Goal: Check status: Check status

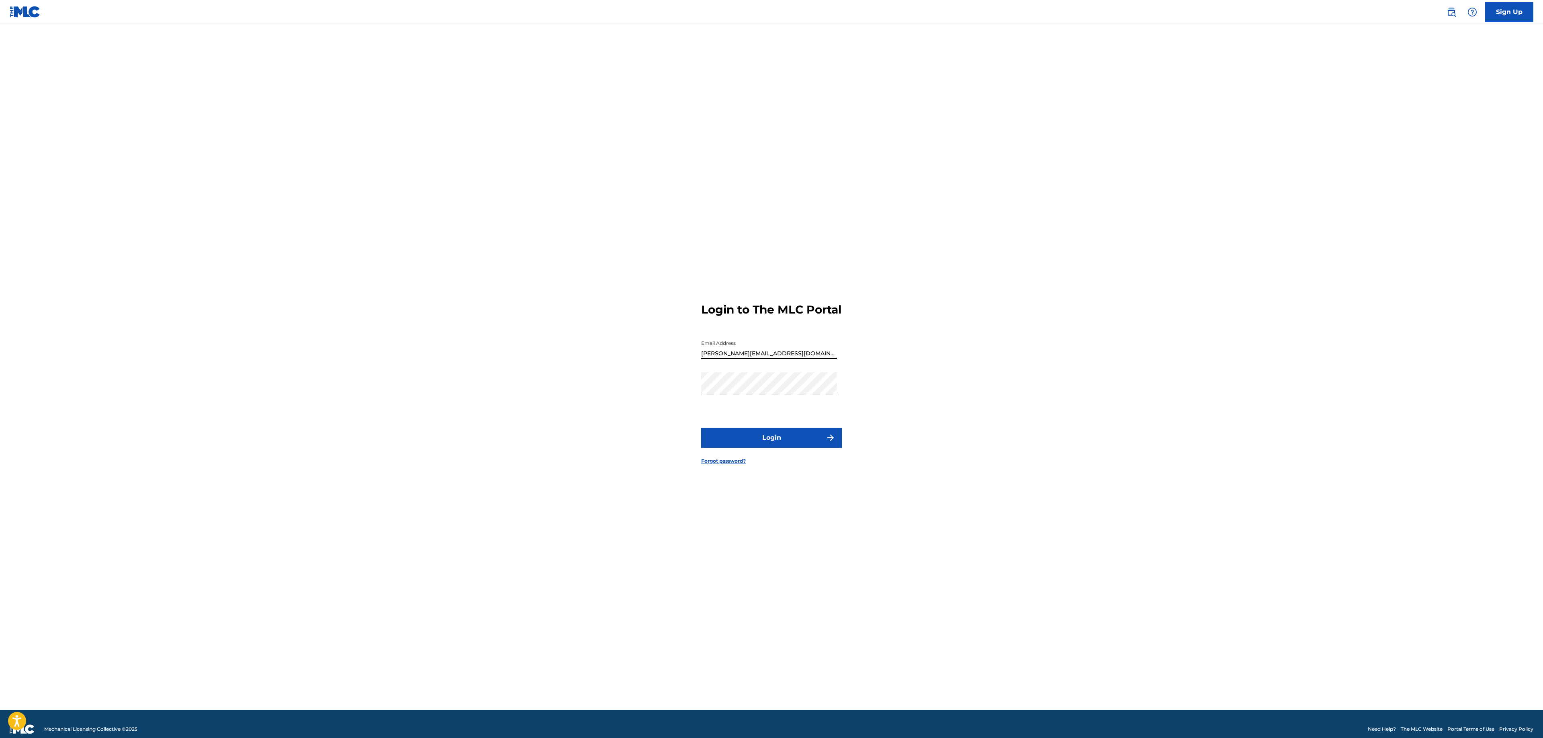
type input "[PERSON_NAME][EMAIL_ADDRESS][DOMAIN_NAME]"
click at [799, 443] on button "Login" at bounding box center [771, 438] width 141 height 20
click at [723, 387] on input "Code" at bounding box center [769, 382] width 136 height 23
paste input "635959"
type input "635959"
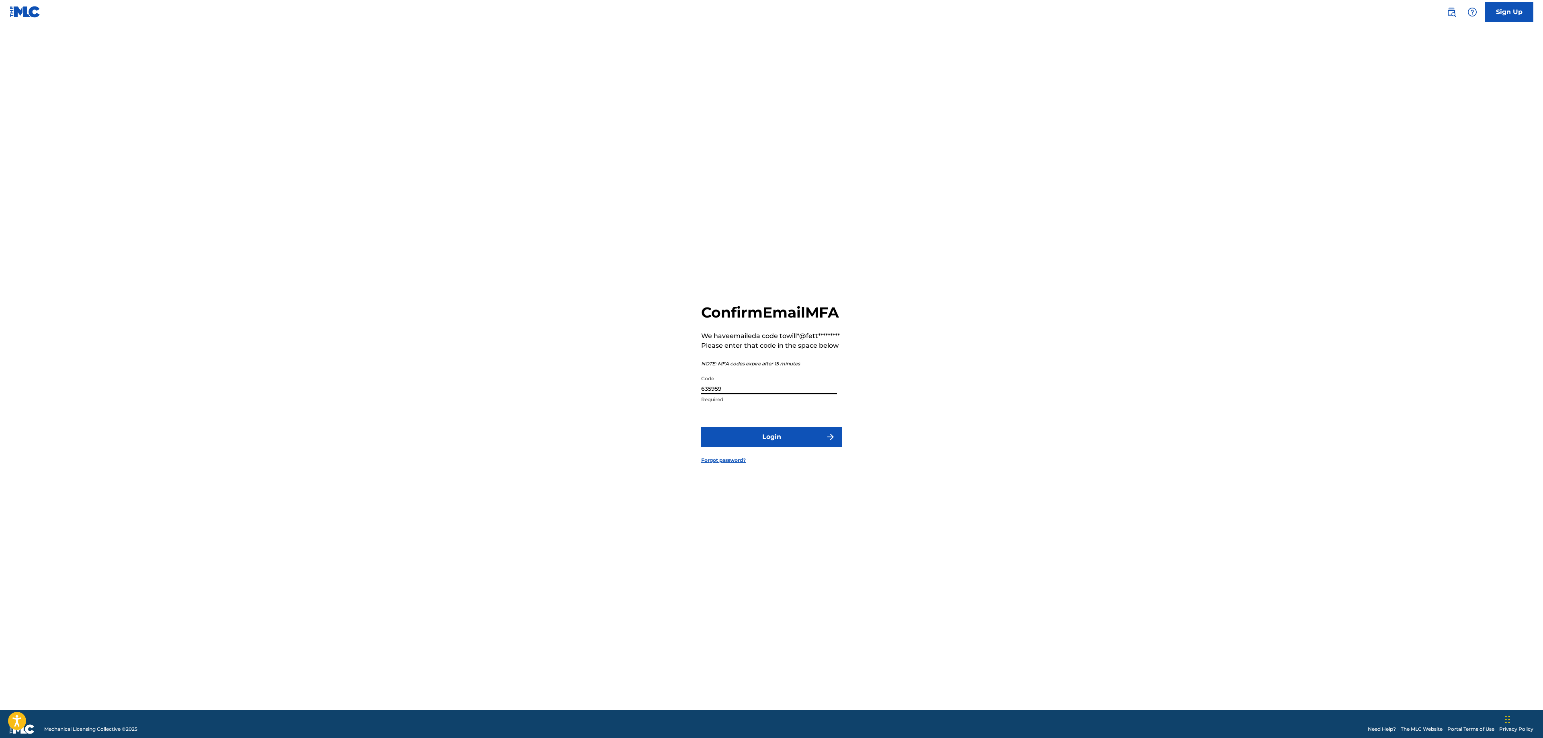
click at [701, 427] on button "Login" at bounding box center [771, 437] width 141 height 20
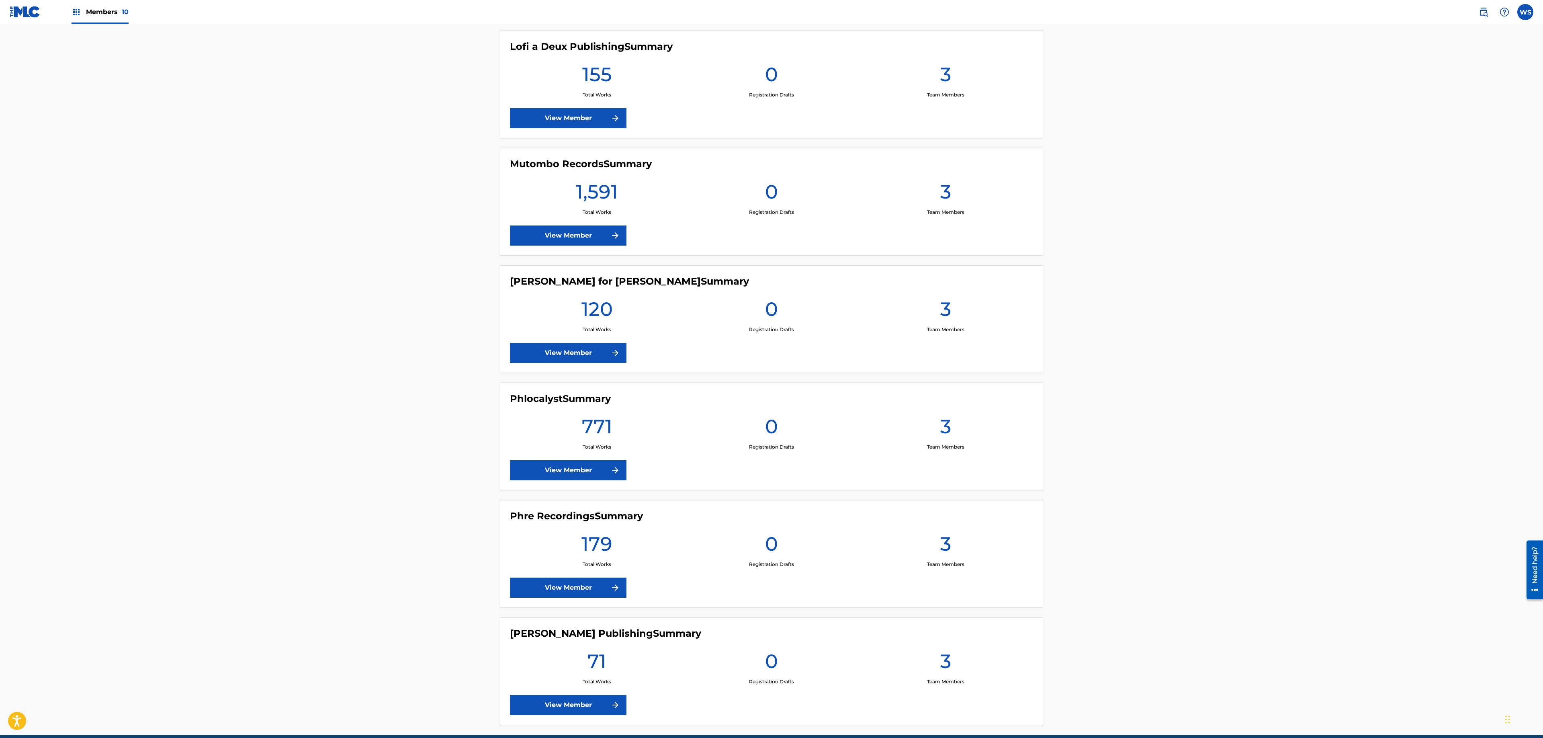
scroll to position [738, 0]
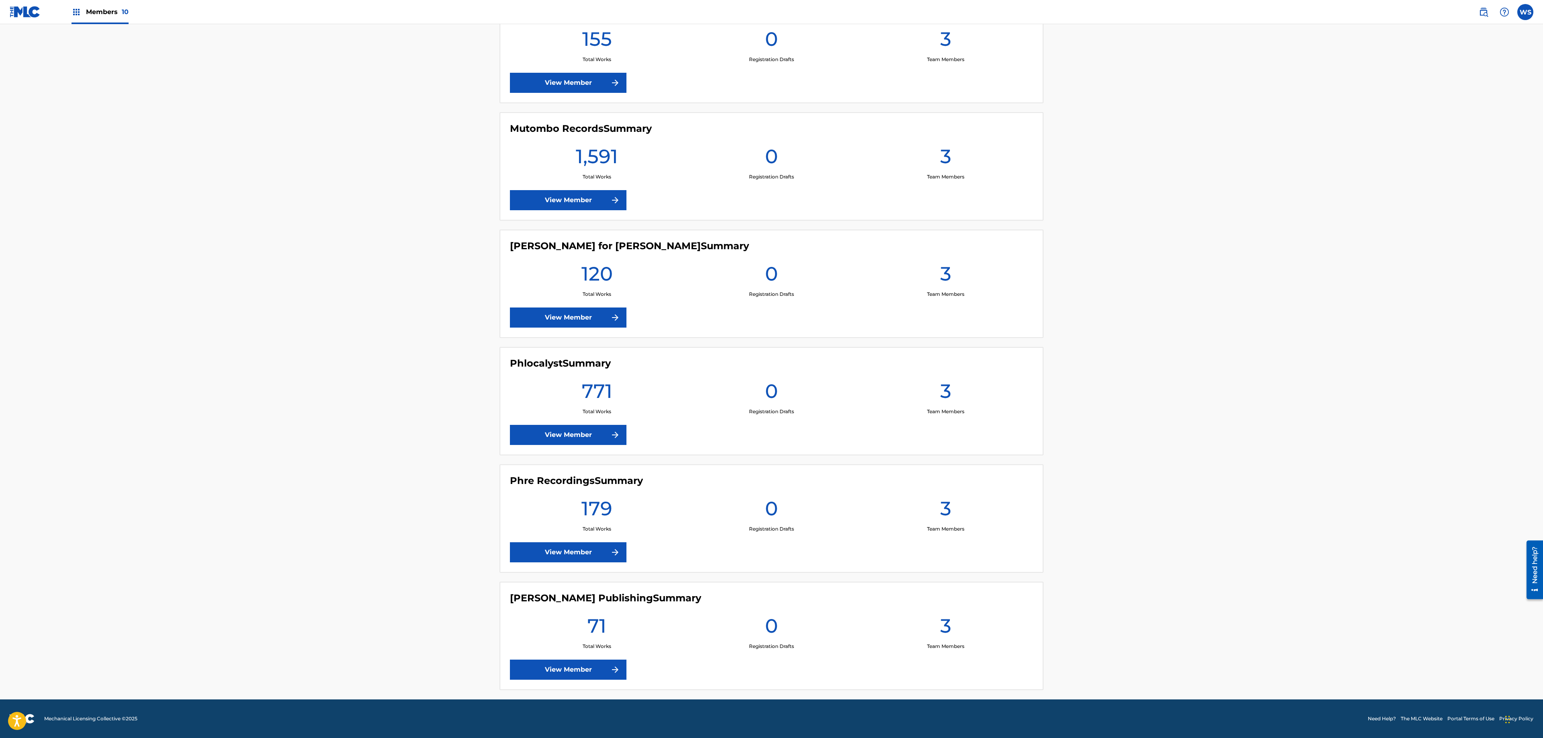
click at [604, 426] on link "View Member" at bounding box center [568, 435] width 117 height 20
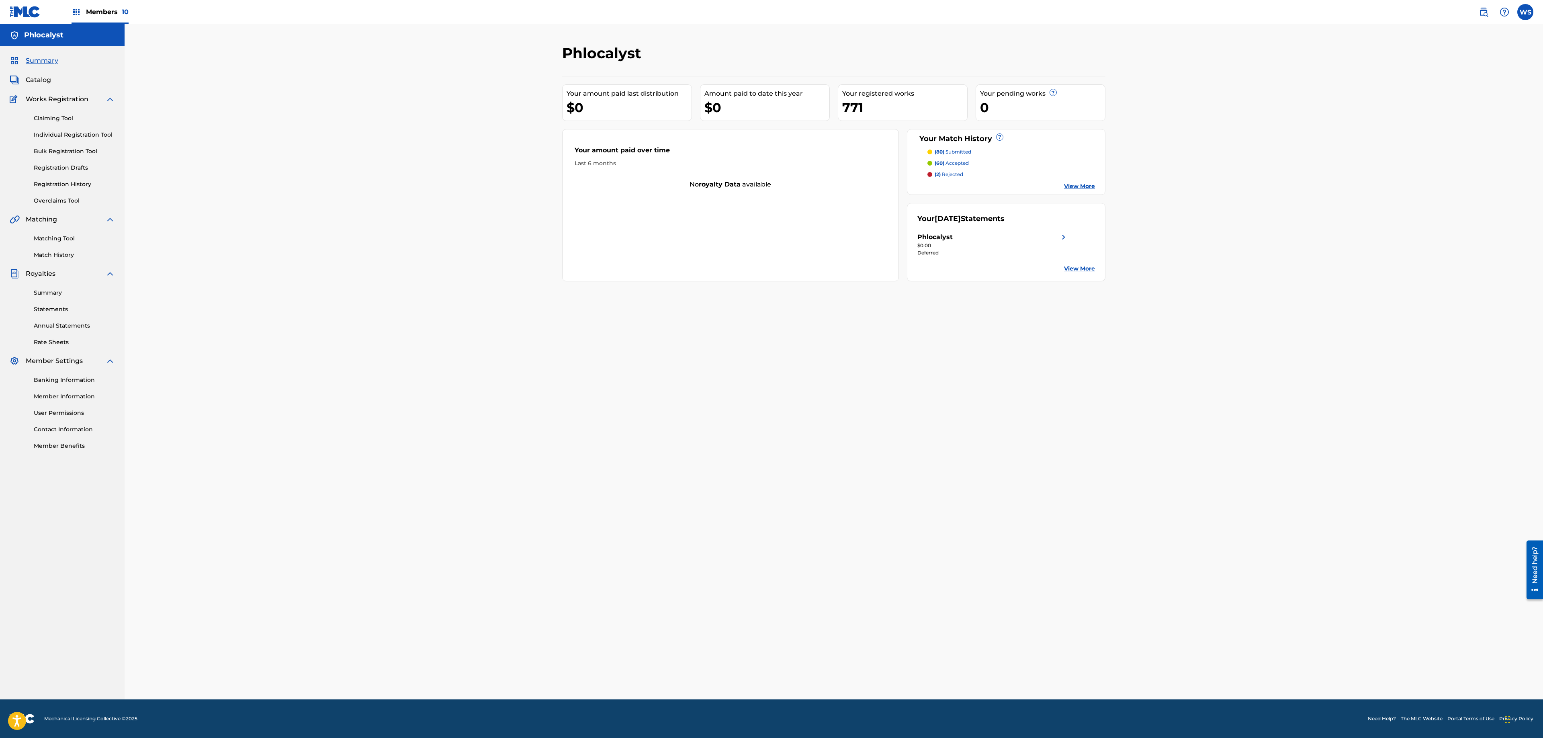
click at [32, 83] on span "Catalog" at bounding box center [38, 80] width 25 height 10
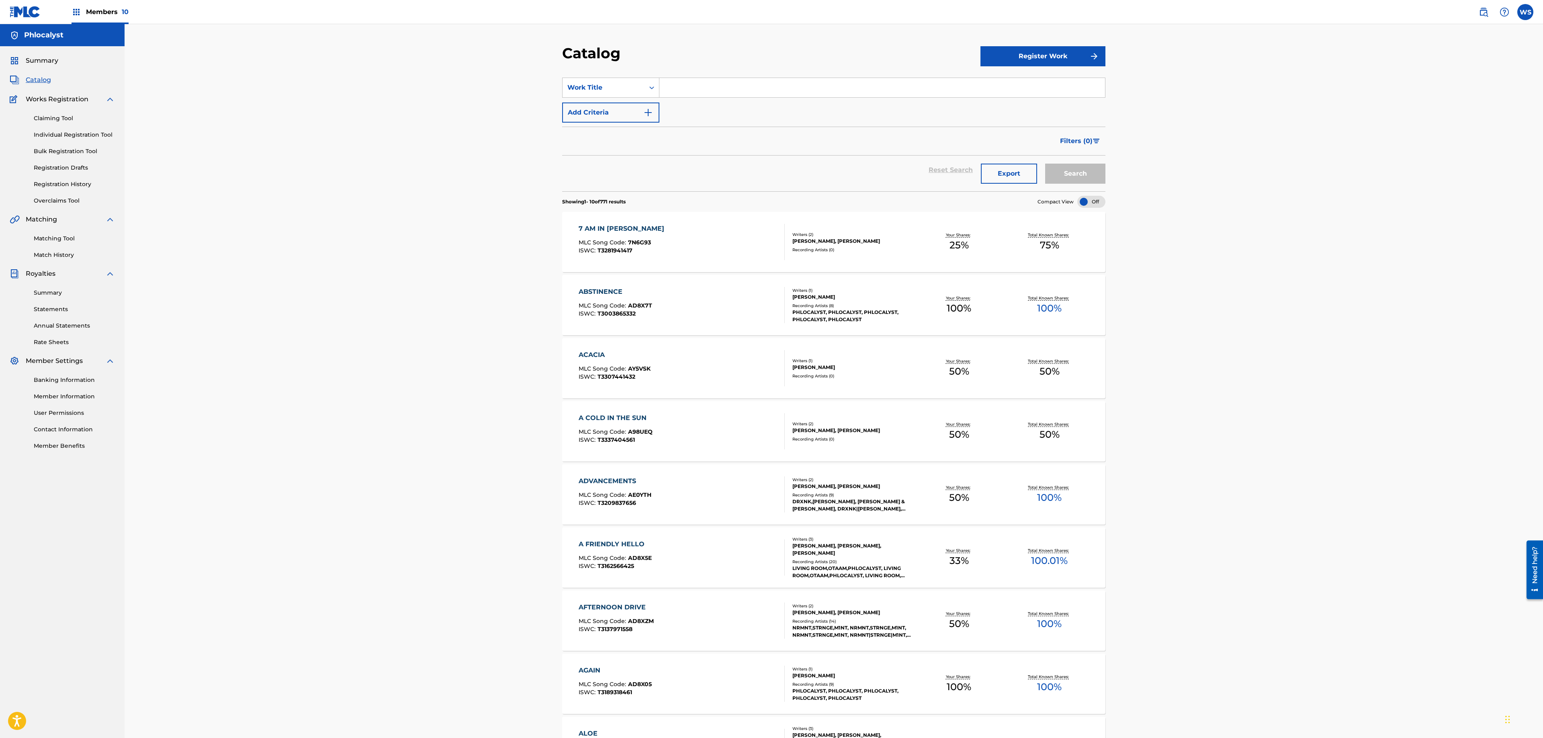
click at [72, 188] on link "Registration History" at bounding box center [74, 184] width 81 height 8
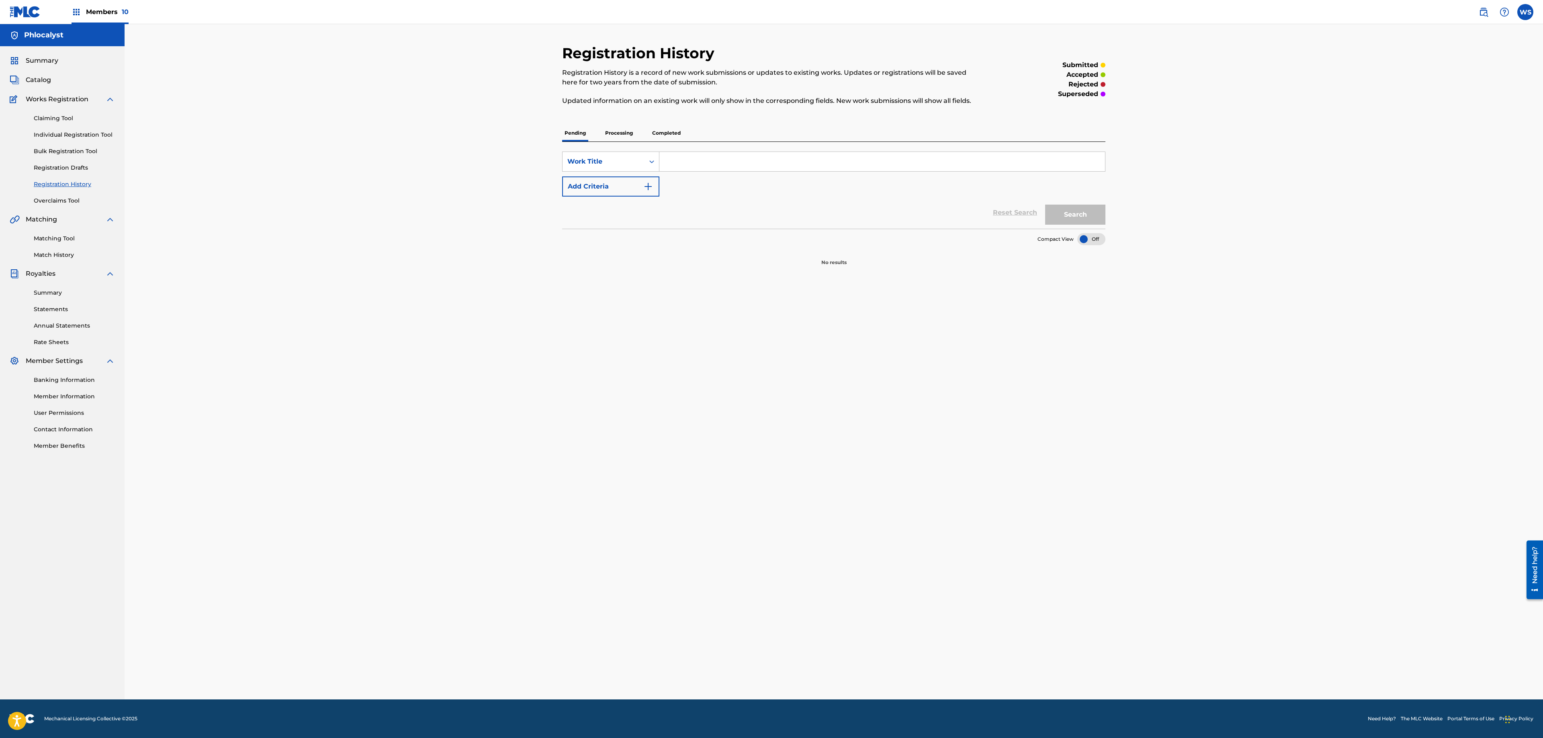
click at [625, 141] on div "Pending Processing Completed" at bounding box center [833, 133] width 543 height 17
click at [627, 130] on p "Processing" at bounding box center [619, 133] width 33 height 17
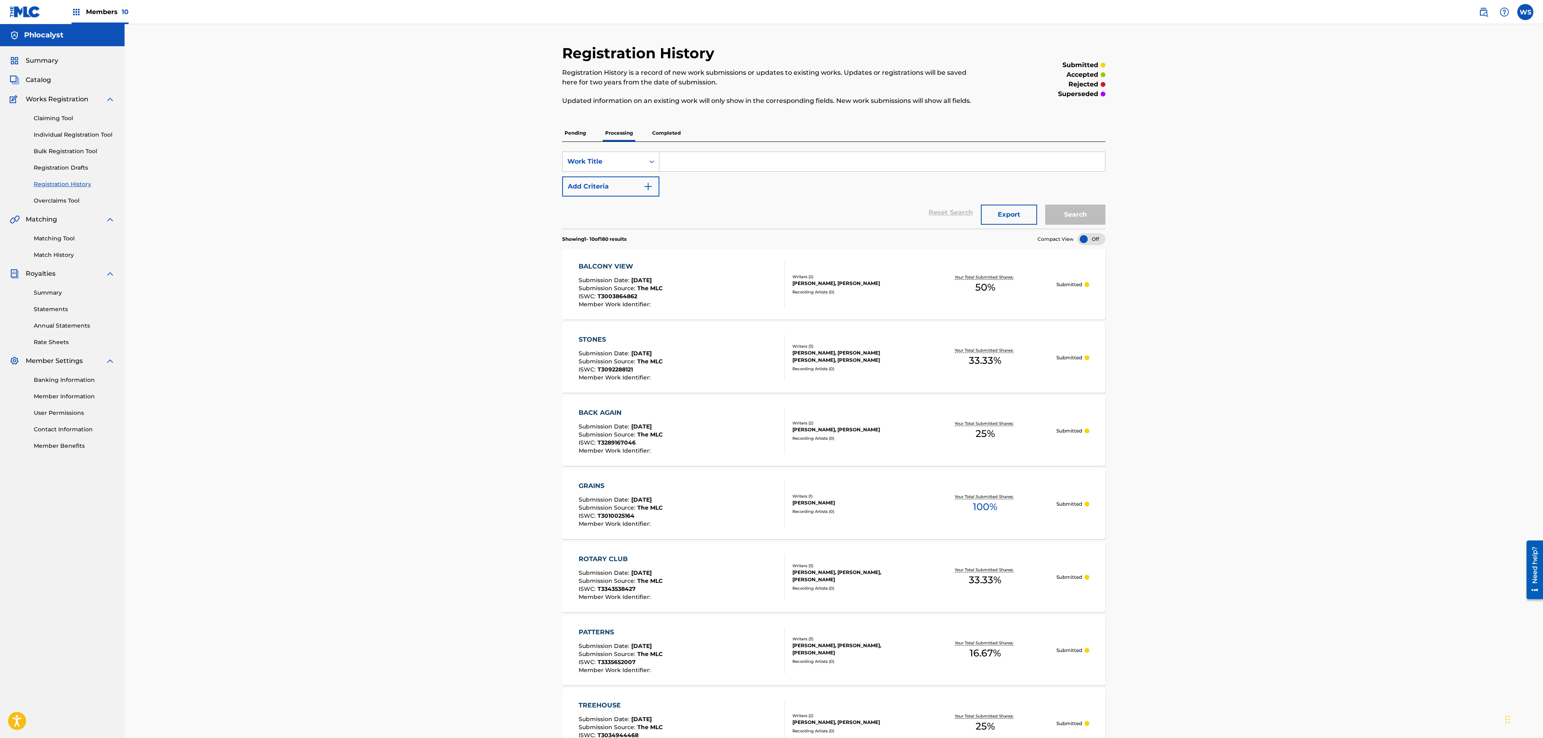
click at [43, 84] on span "Catalog" at bounding box center [38, 80] width 25 height 10
